Goal: Information Seeking & Learning: Understand process/instructions

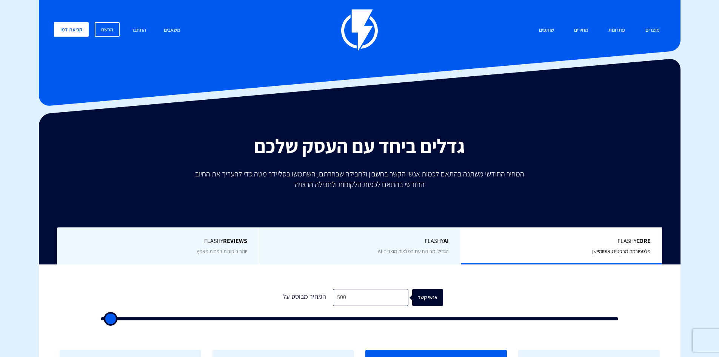
click at [304, 49] on div "מוצרים שיווק אוטומטי הפכו את השיווק לאוטומטי דיוור אלקטרוני שלחו את המסר הנכון …" at bounding box center [359, 30] width 623 height 42
click at [355, 35] on img at bounding box center [359, 30] width 37 height 42
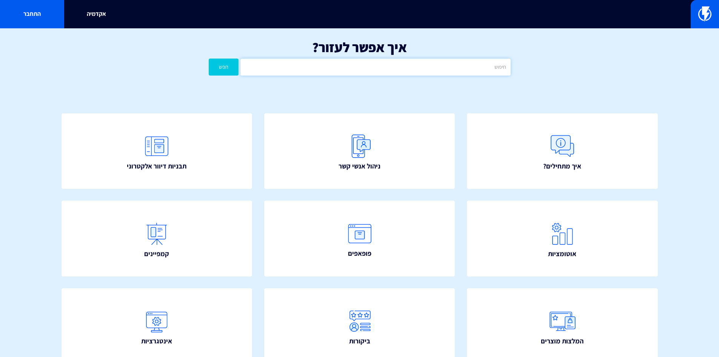
click at [401, 68] on input "text" at bounding box center [376, 67] width 270 height 17
type input "כ"
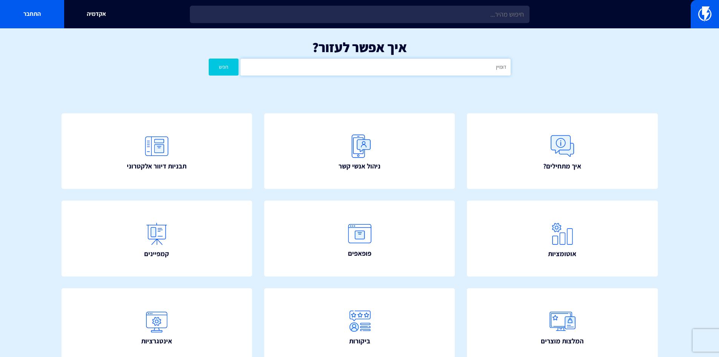
type input "דומיין"
click at [209, 59] on button "חפש" at bounding box center [224, 67] width 30 height 17
click at [228, 71] on button "חפש" at bounding box center [224, 67] width 30 height 17
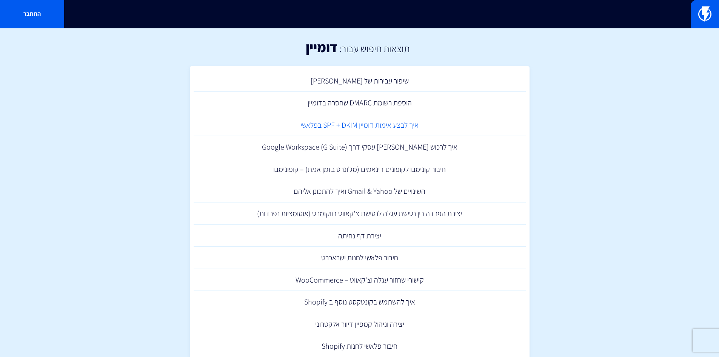
click at [362, 123] on link "איך לבצע אימות דומיין SPF + DKIM בפלאשי" at bounding box center [360, 125] width 332 height 22
